Goal: Task Accomplishment & Management: Use online tool/utility

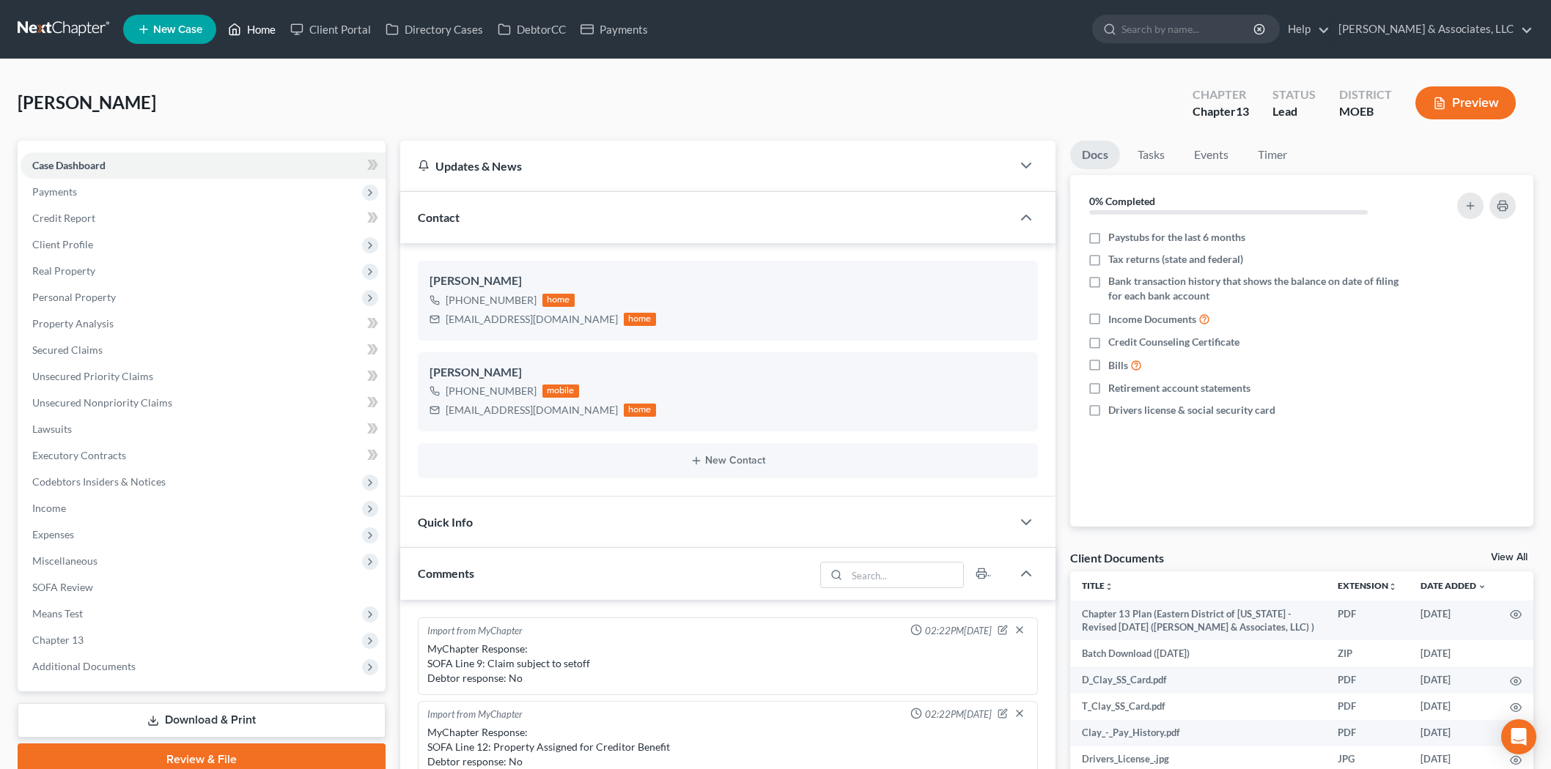
drag, startPoint x: 0, startPoint y: 0, endPoint x: 261, endPoint y: 20, distance: 261.6
click at [225, 25] on link "Home" at bounding box center [252, 29] width 62 height 26
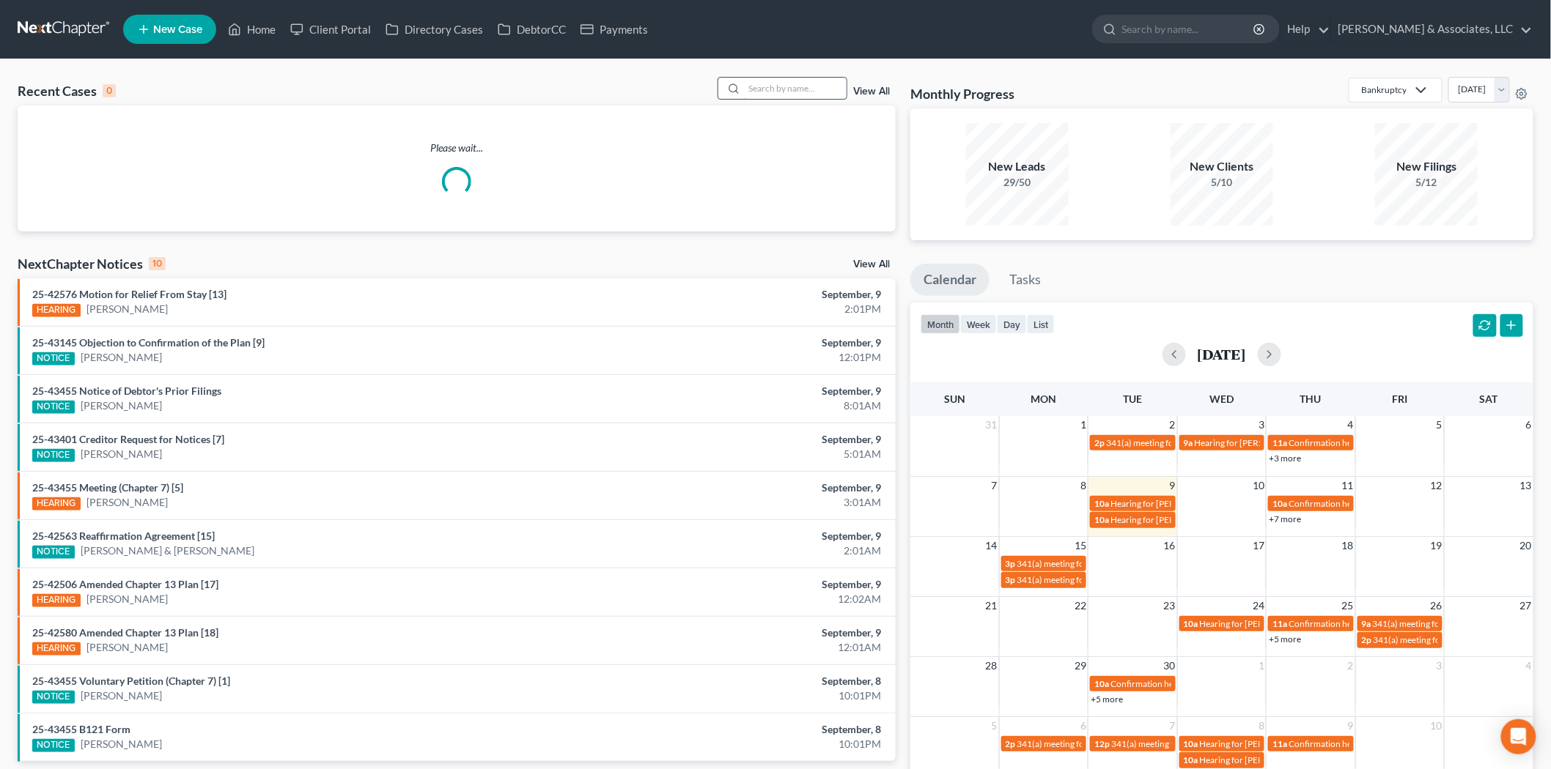
click at [773, 84] on input "search" at bounding box center [795, 88] width 103 height 21
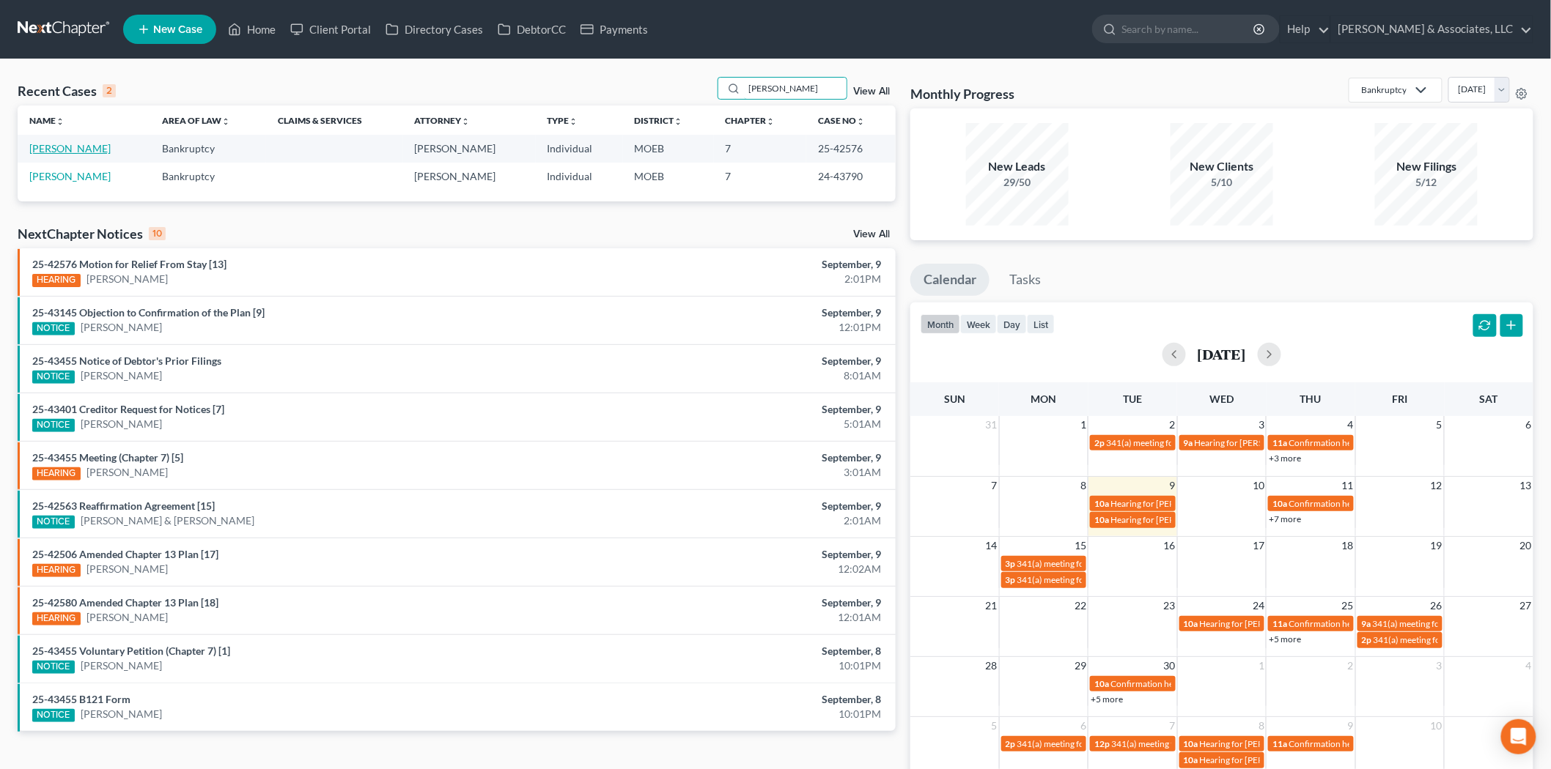
type input "[PERSON_NAME]"
click at [49, 151] on link "[PERSON_NAME]" at bounding box center [69, 148] width 81 height 12
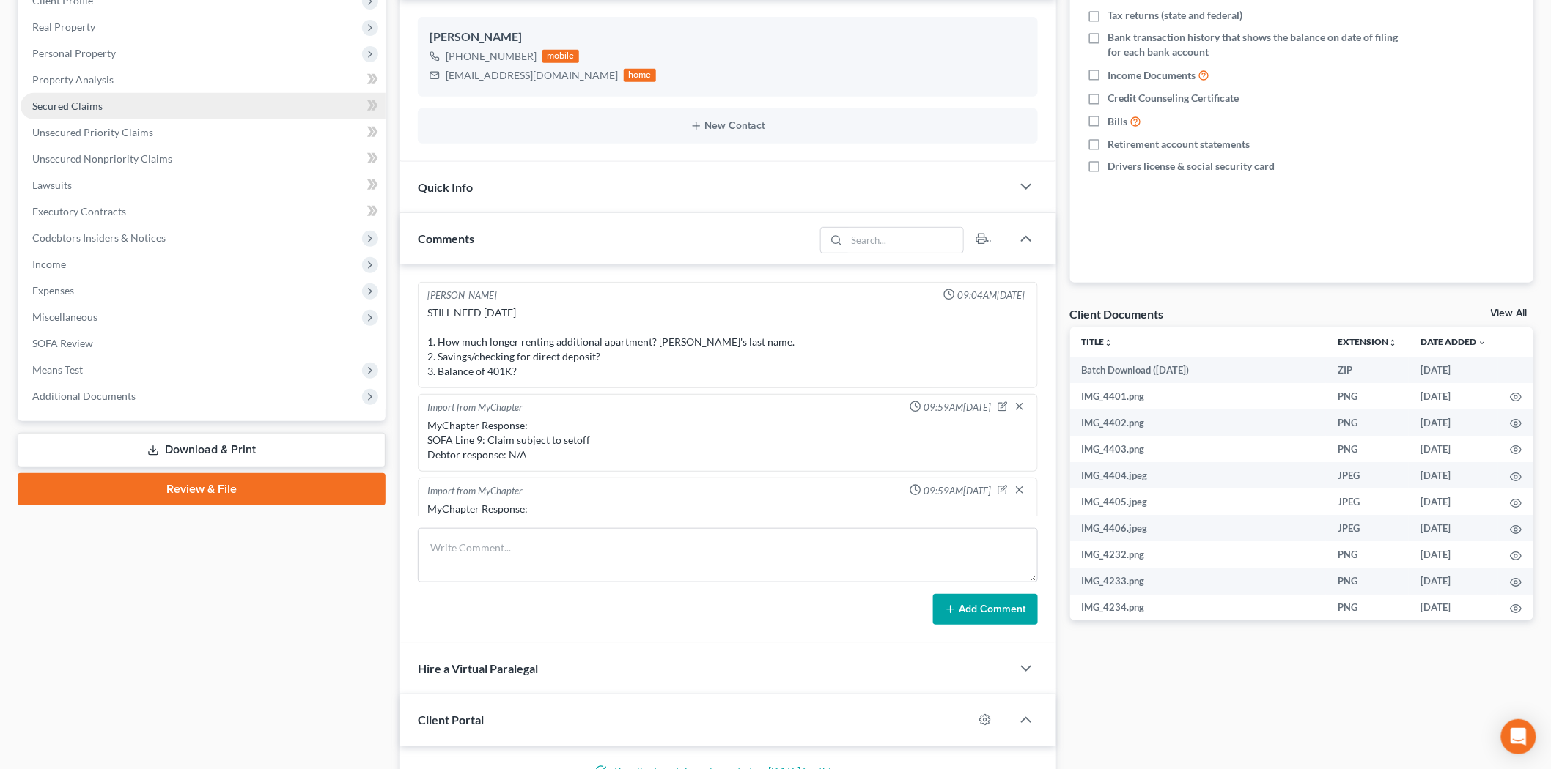
click at [41, 100] on span "Secured Claims" at bounding box center [67, 106] width 70 height 12
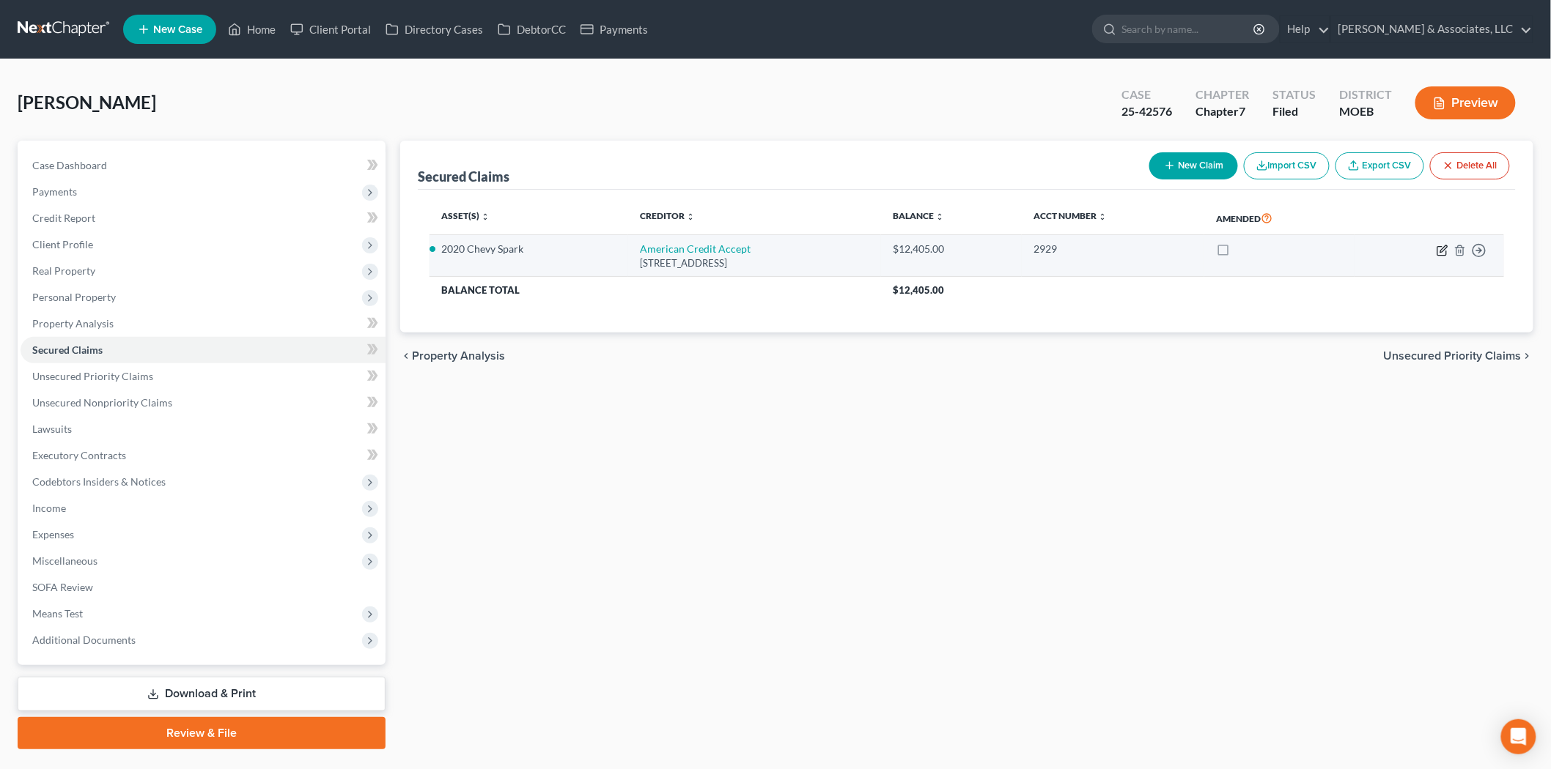
click at [1438, 247] on icon "button" at bounding box center [1442, 251] width 12 height 12
select select "42"
select select "8"
select select "0"
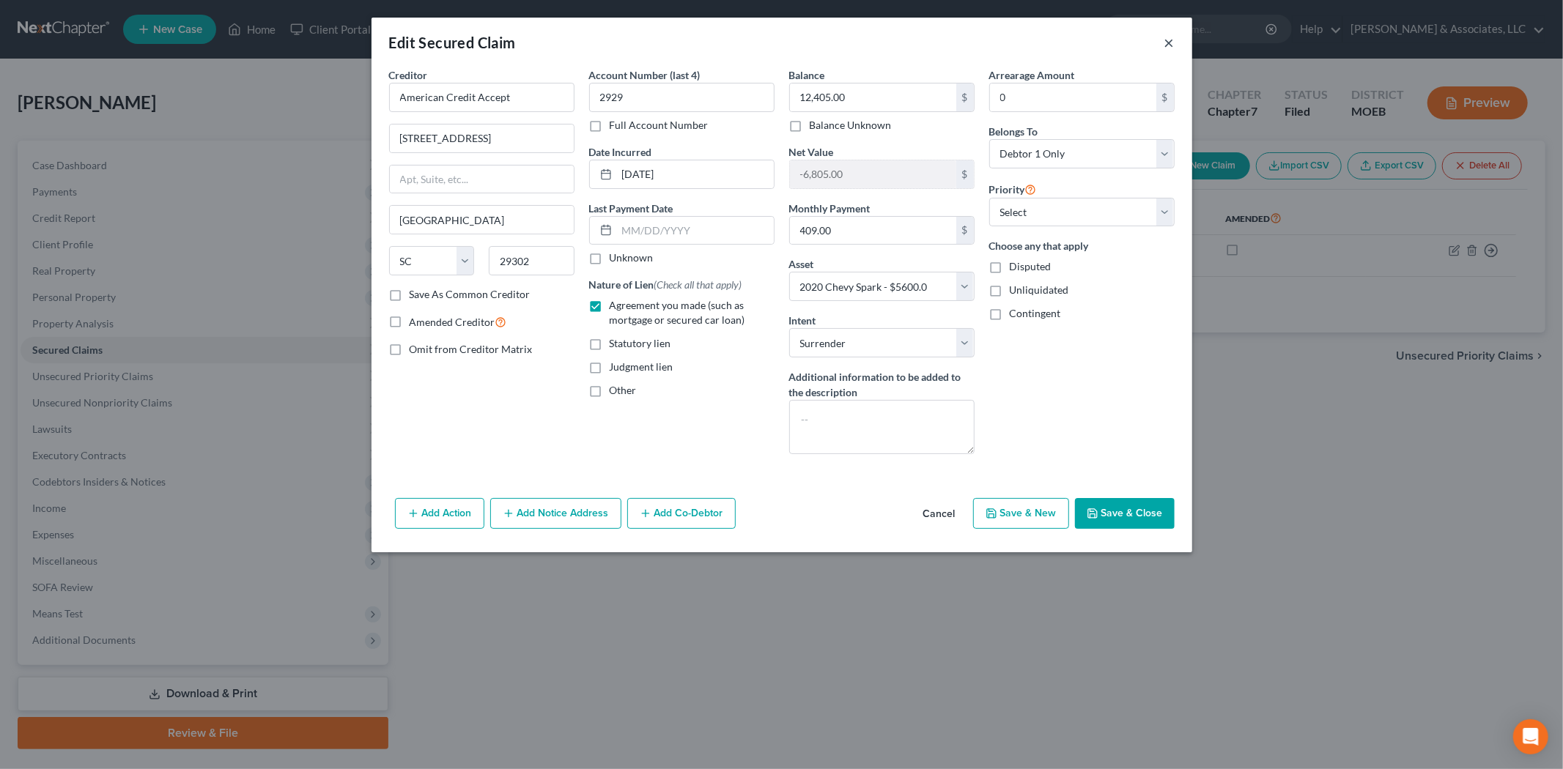
click at [1171, 41] on button "×" at bounding box center [1169, 43] width 10 height 18
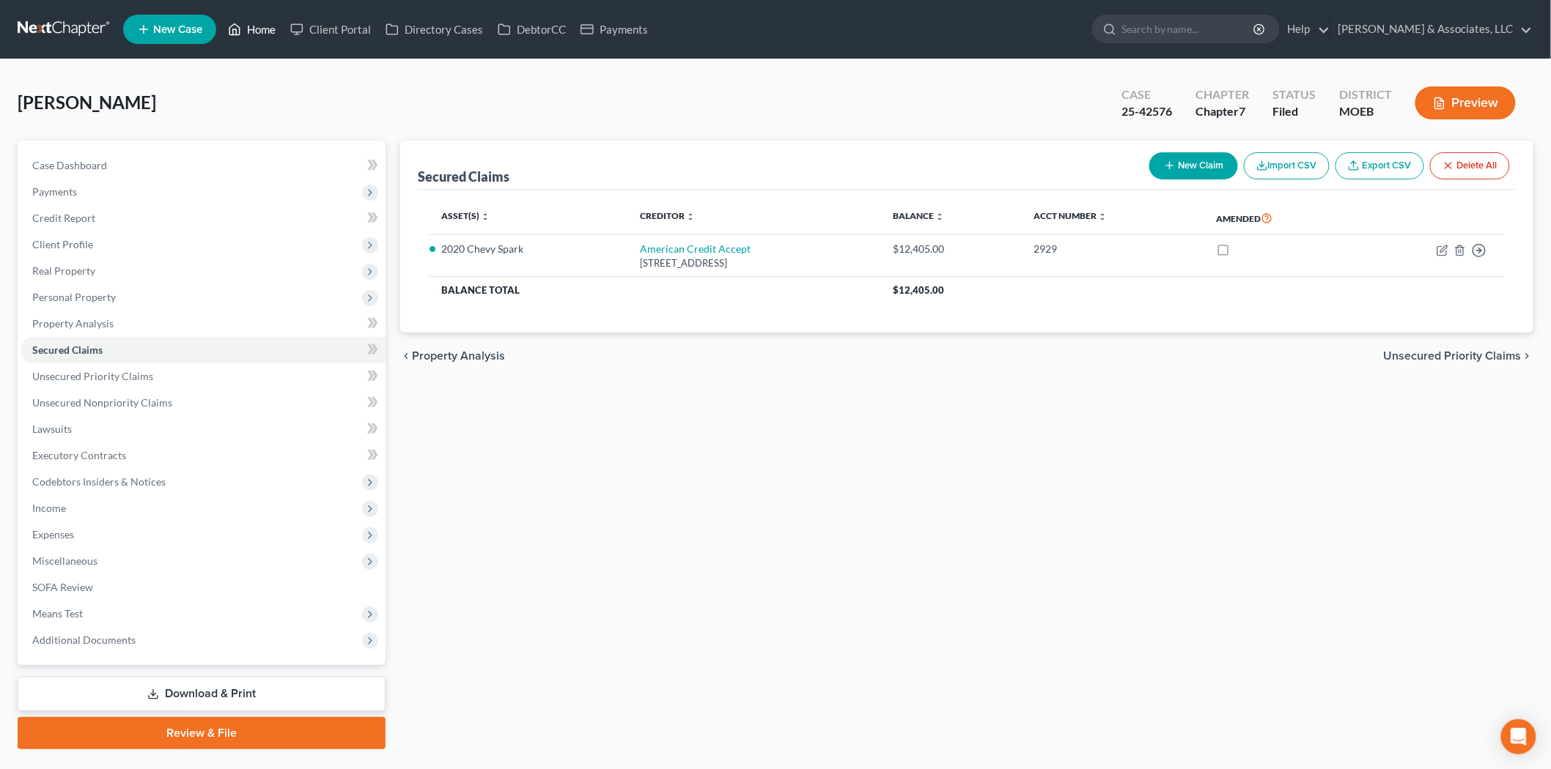
click at [262, 28] on link "Home" at bounding box center [252, 29] width 62 height 26
